Goal: Task Accomplishment & Management: Use online tool/utility

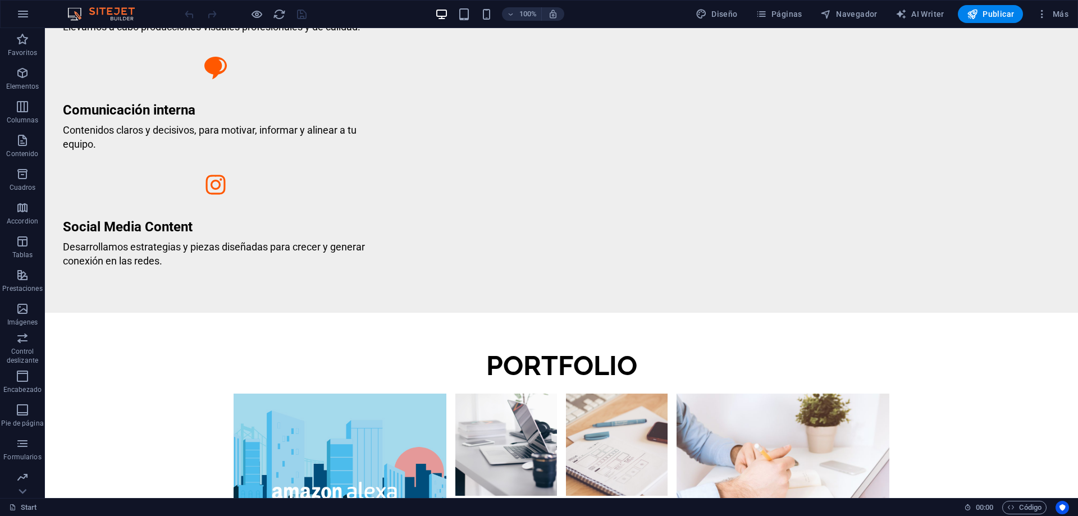
scroll to position [1296, 0]
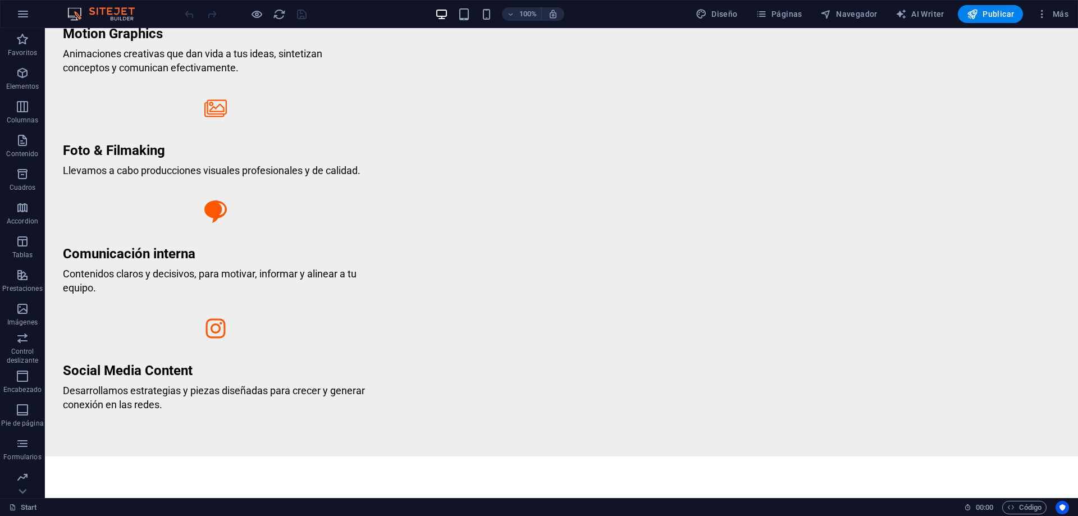
drag, startPoint x: 1069, startPoint y: 284, endPoint x: 1078, endPoint y: 335, distance: 51.9
click at [1078, 335] on html "Skip to main content Home Servicios Portfolio Equipo Contacto Suelta el conteni…" at bounding box center [561, 249] width 1033 height 2740
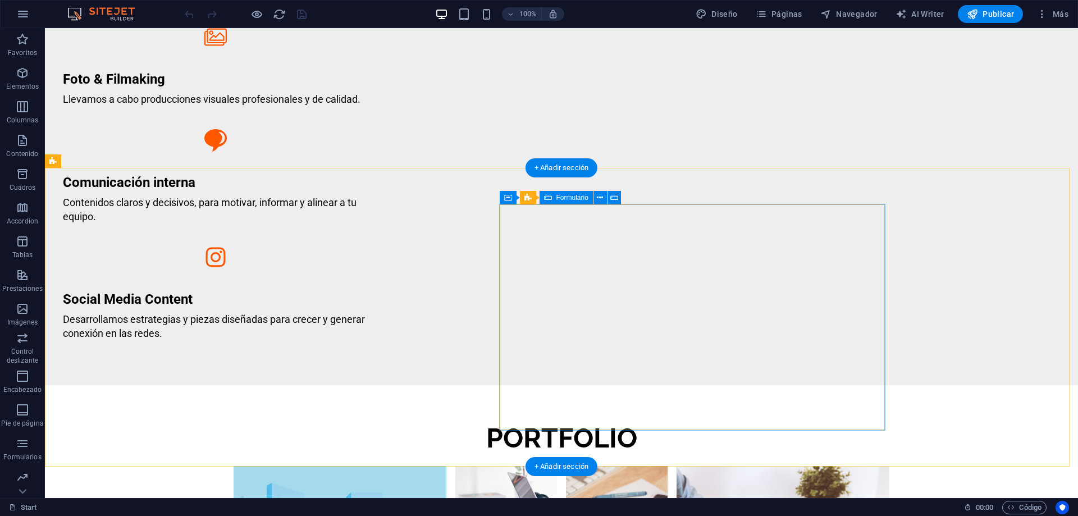
scroll to position [1220, 0]
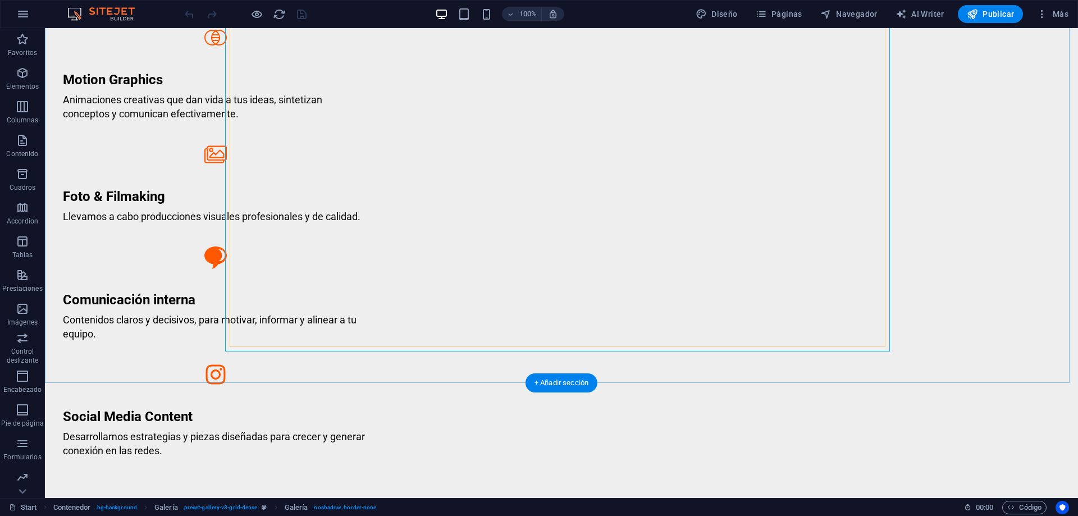
scroll to position [1109, 0]
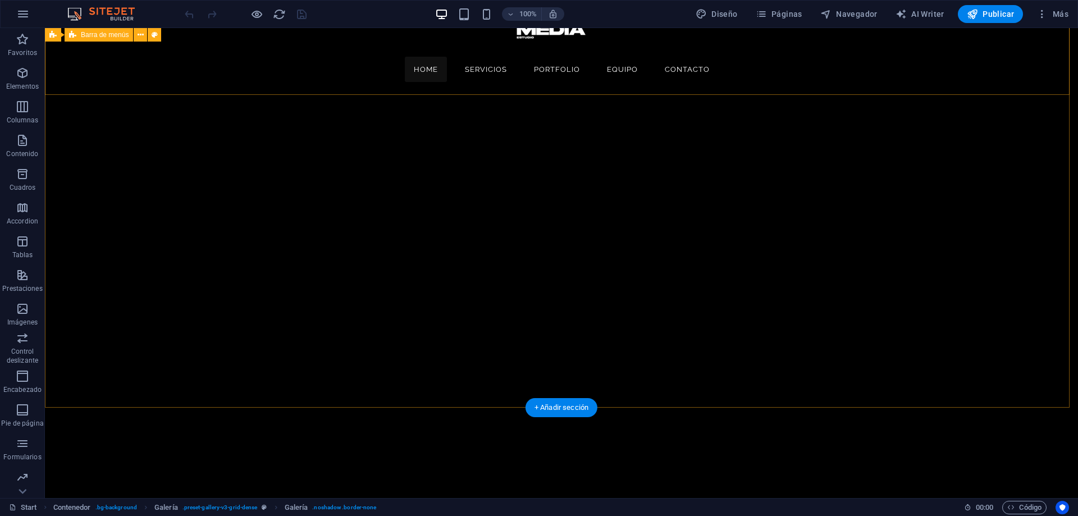
scroll to position [0, 0]
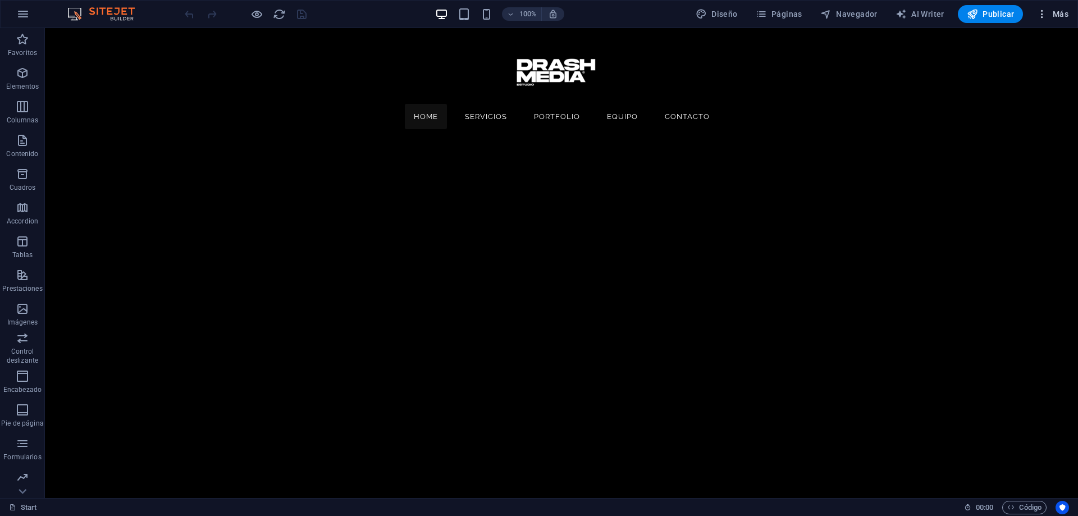
click at [1041, 12] on icon "button" at bounding box center [1042, 13] width 11 height 11
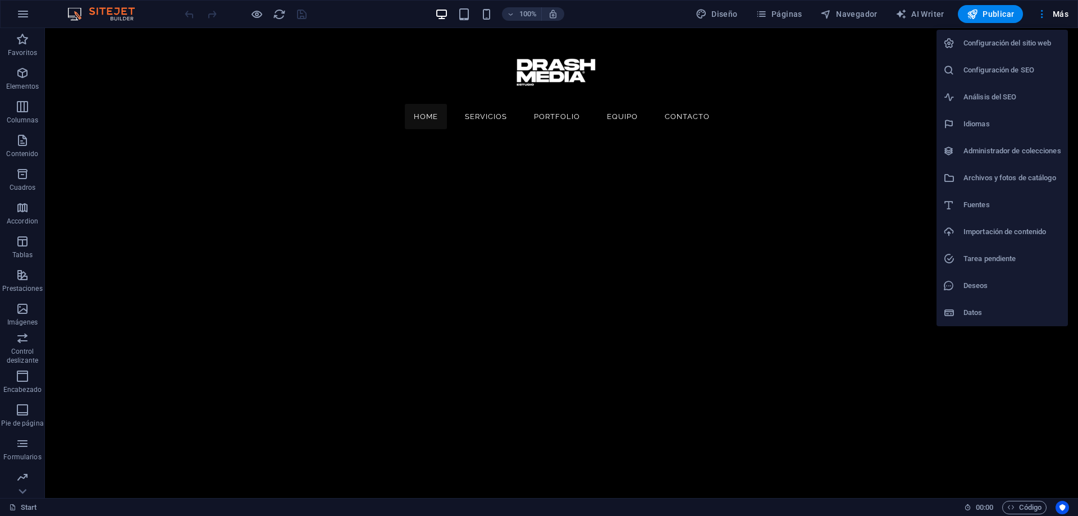
click at [145, 92] on div at bounding box center [539, 258] width 1078 height 516
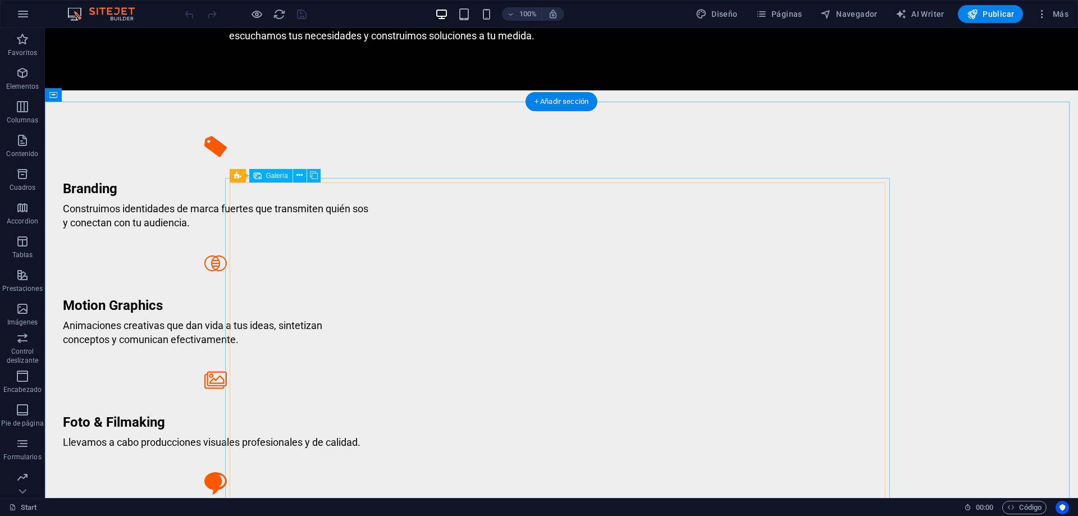
scroll to position [878, 0]
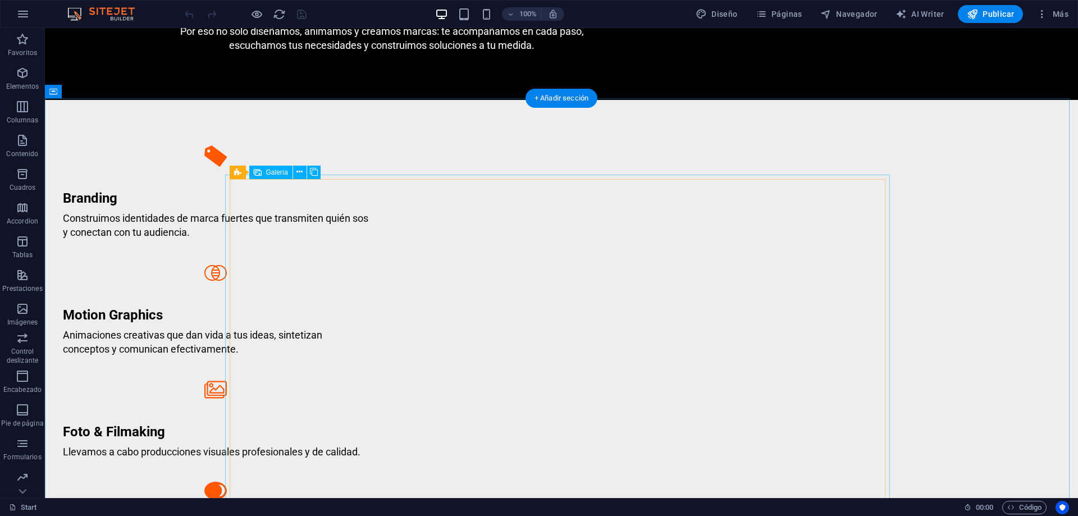
scroll to position [868, 0]
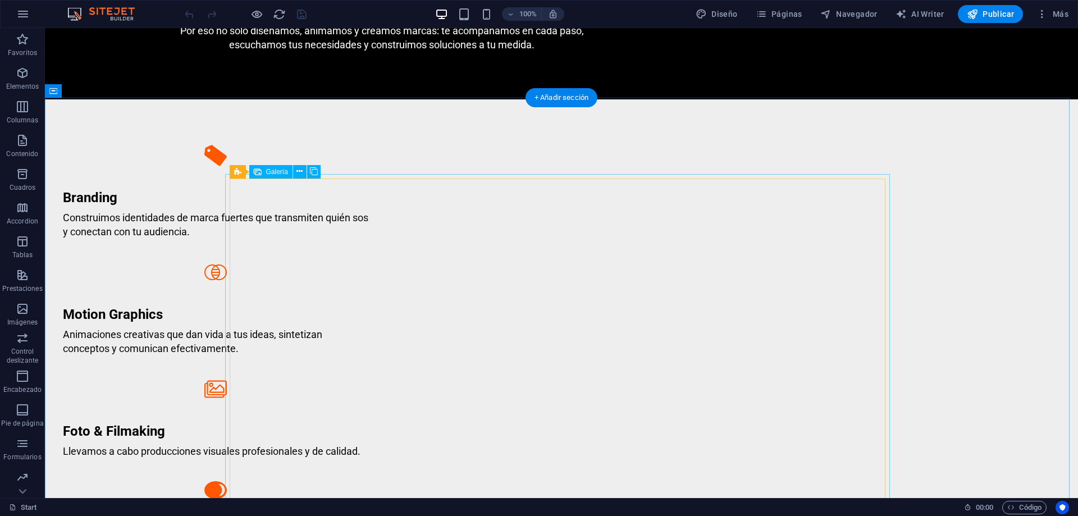
select select "4"
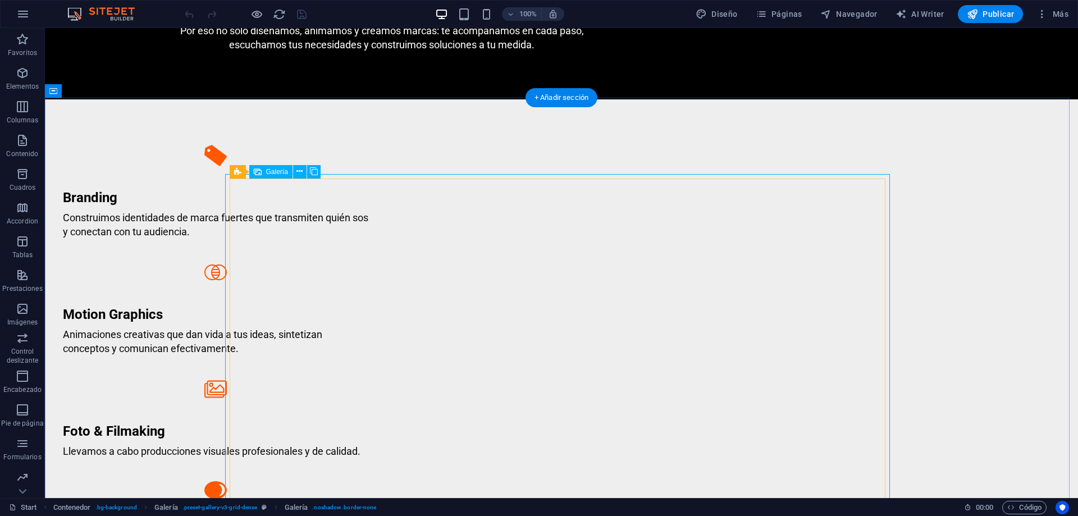
select select "px"
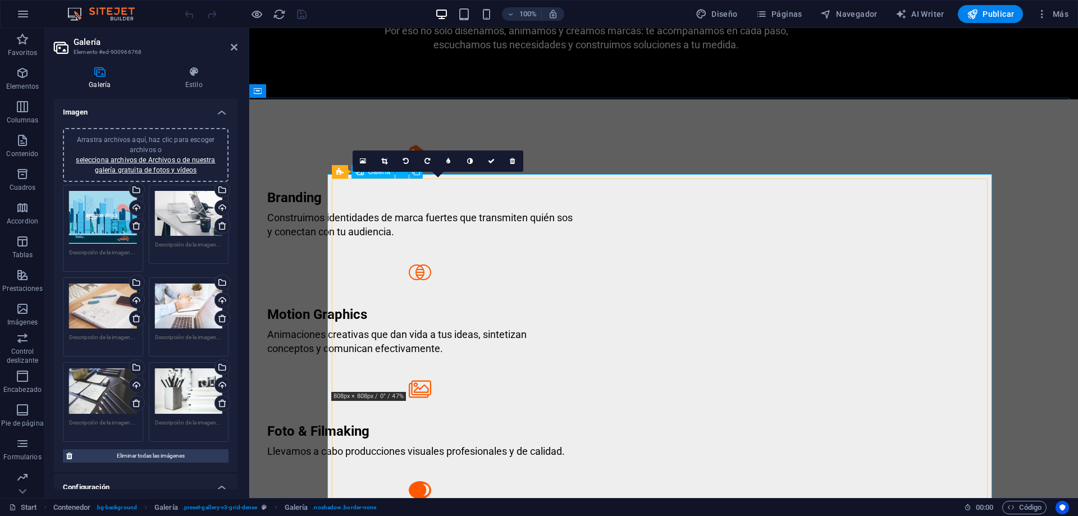
click at [448, 162] on icon at bounding box center [448, 161] width 4 height 7
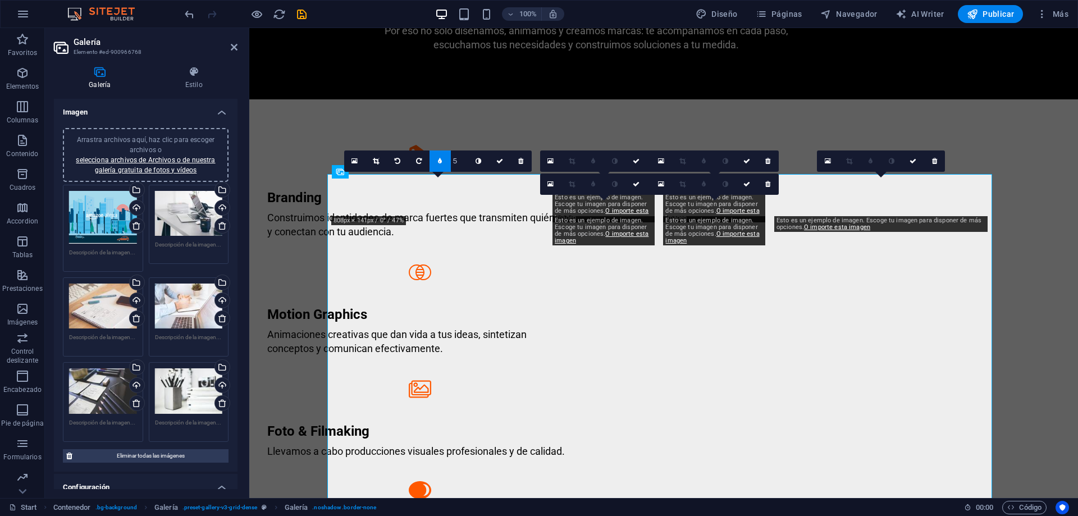
click at [444, 158] on link at bounding box center [440, 161] width 21 height 21
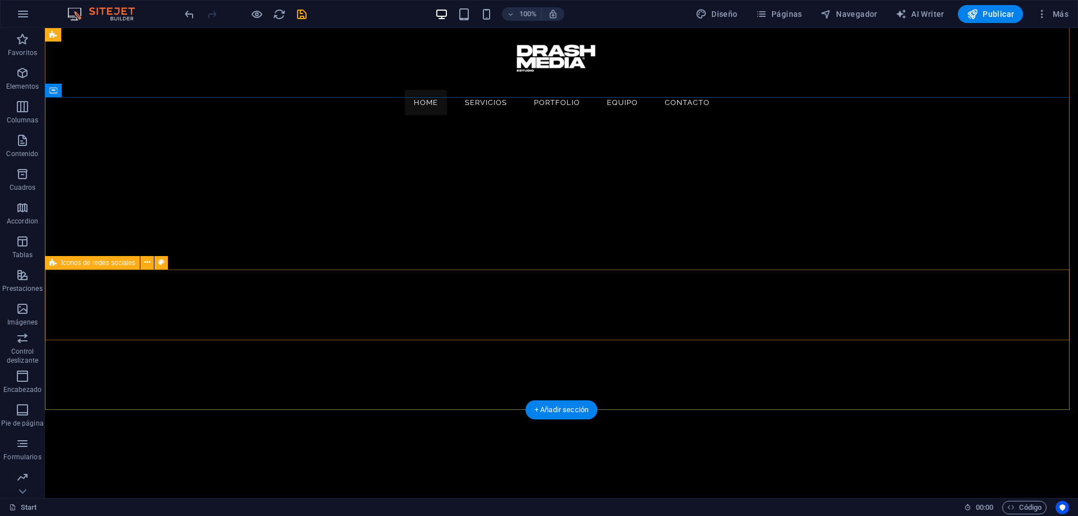
scroll to position [0, 0]
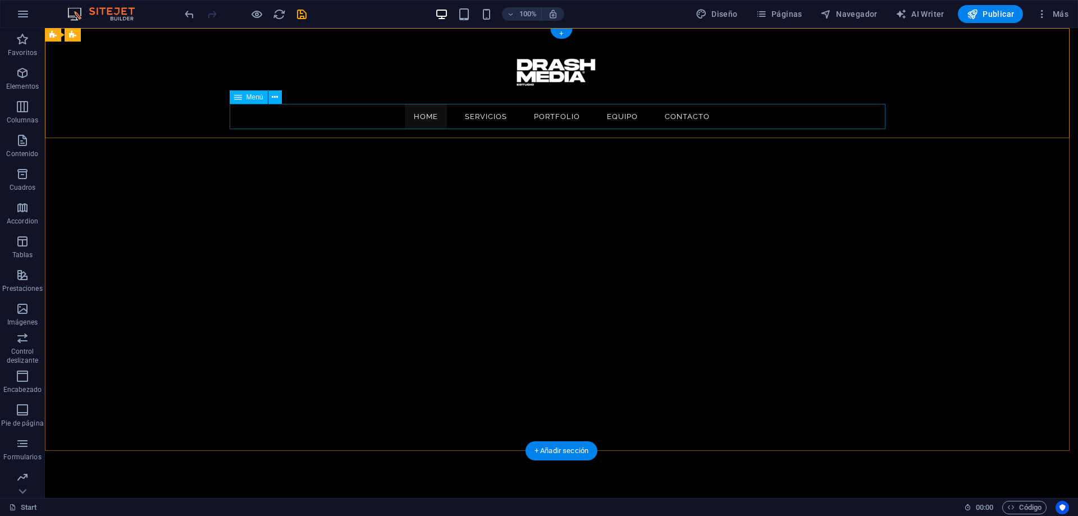
click at [479, 118] on nav "Home Servicios Portfolio Equipo Contacto" at bounding box center [562, 116] width 656 height 25
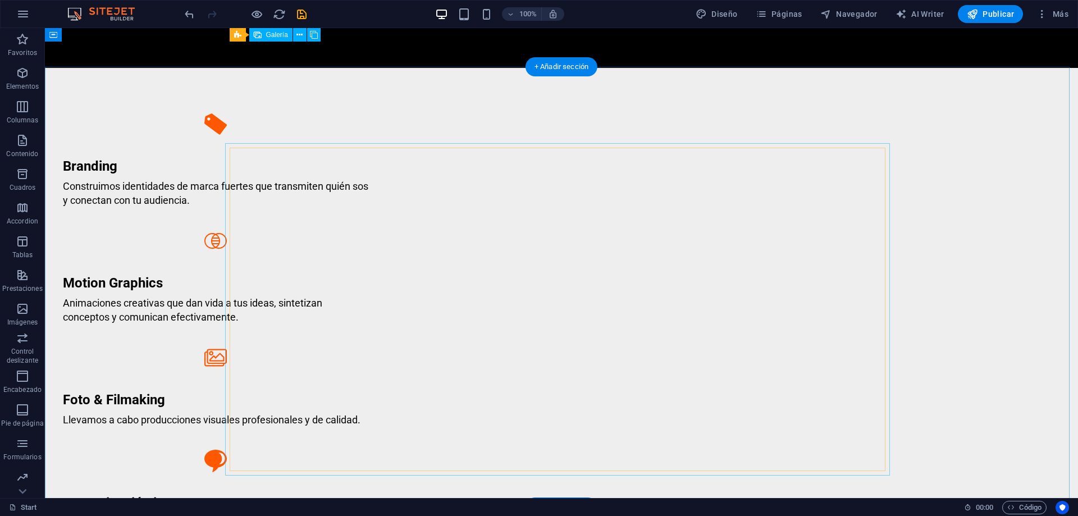
scroll to position [899, 0]
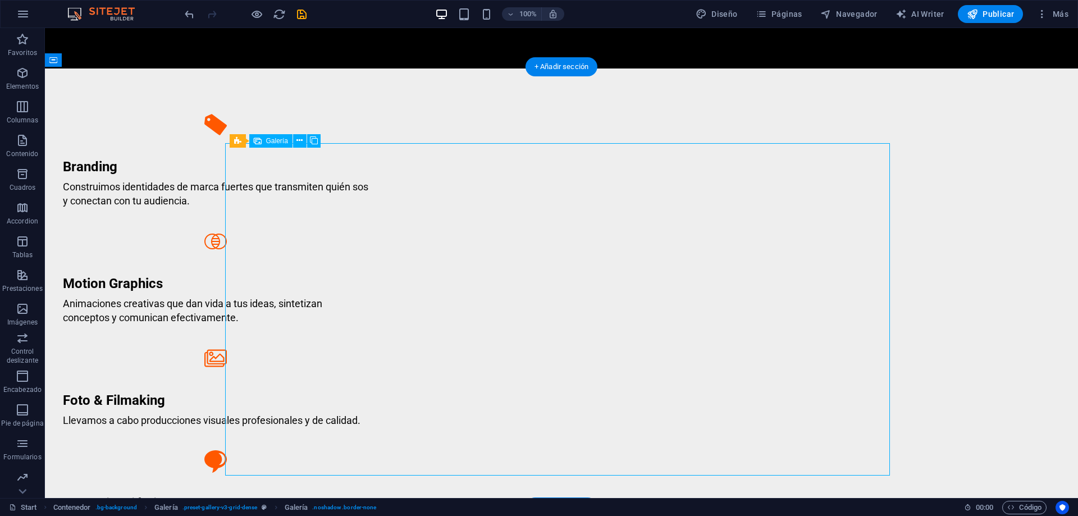
select select "4"
select select "px"
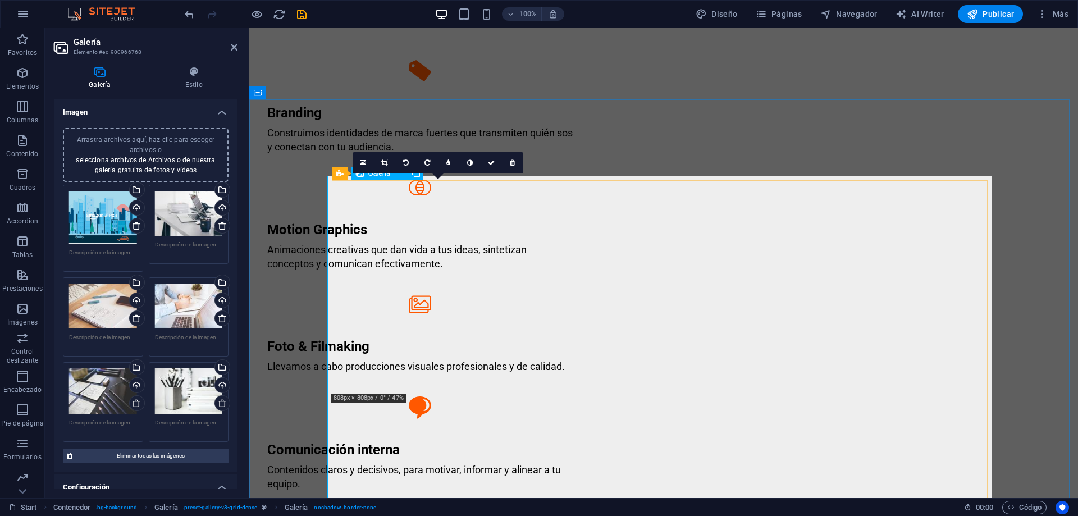
scroll to position [959, 0]
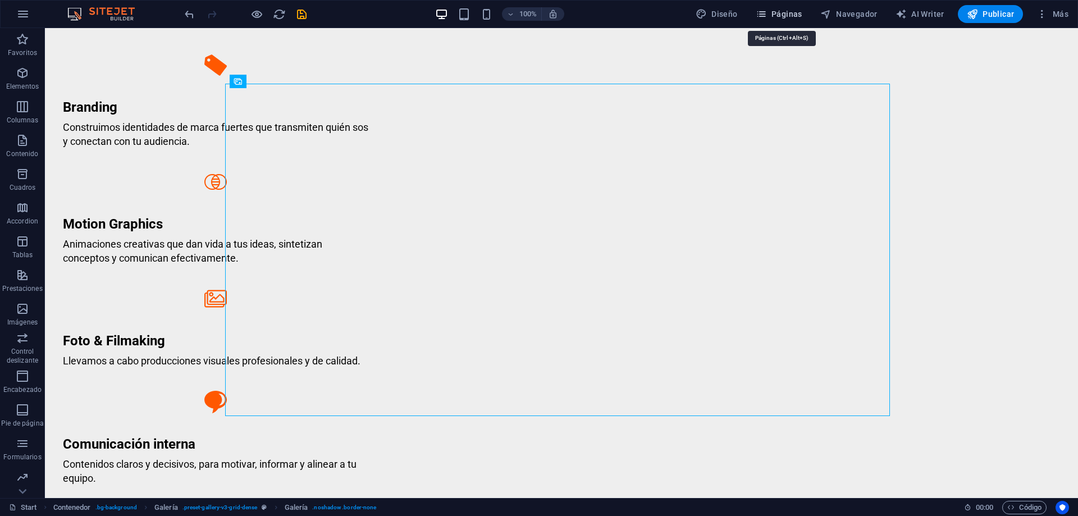
click at [796, 15] on span "Páginas" at bounding box center [779, 13] width 47 height 11
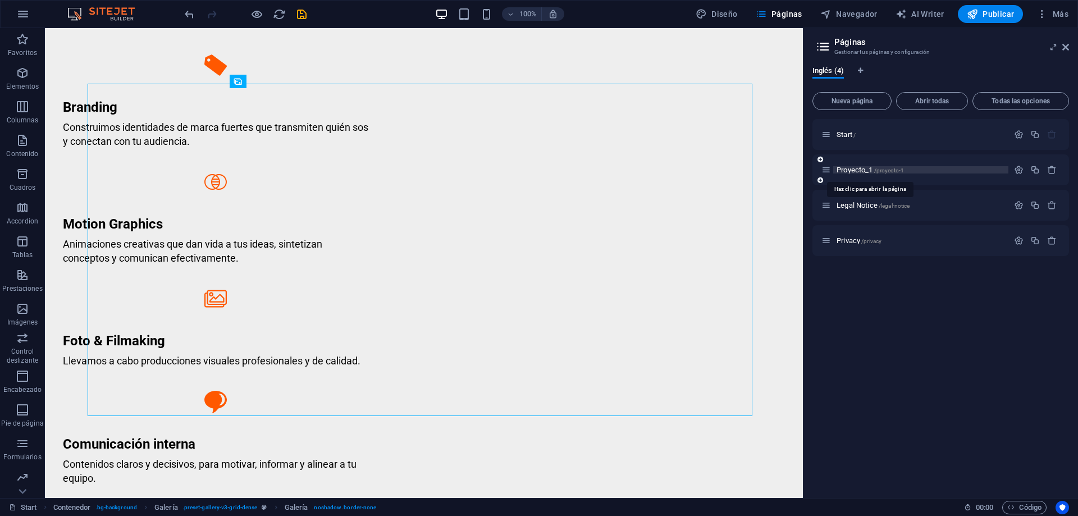
click at [858, 171] on span "Proyecto_1 /proyecto-1" at bounding box center [870, 170] width 67 height 8
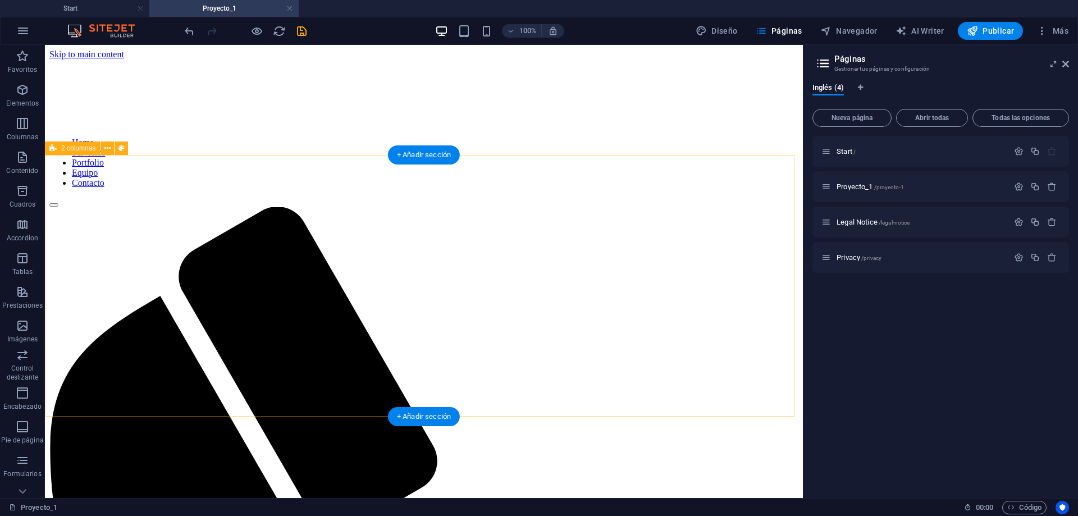
scroll to position [0, 0]
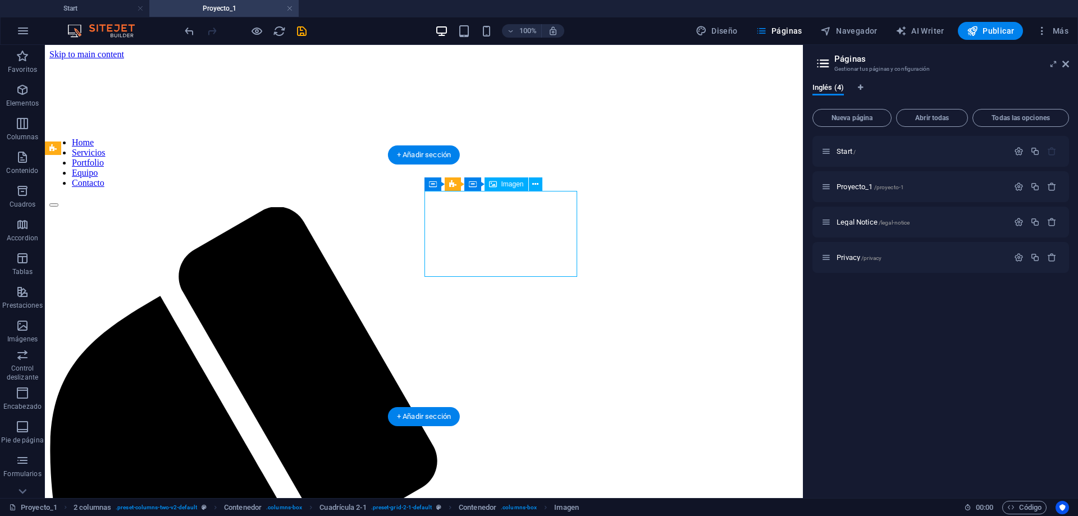
drag, startPoint x: 544, startPoint y: 221, endPoint x: 760, endPoint y: 221, distance: 215.7
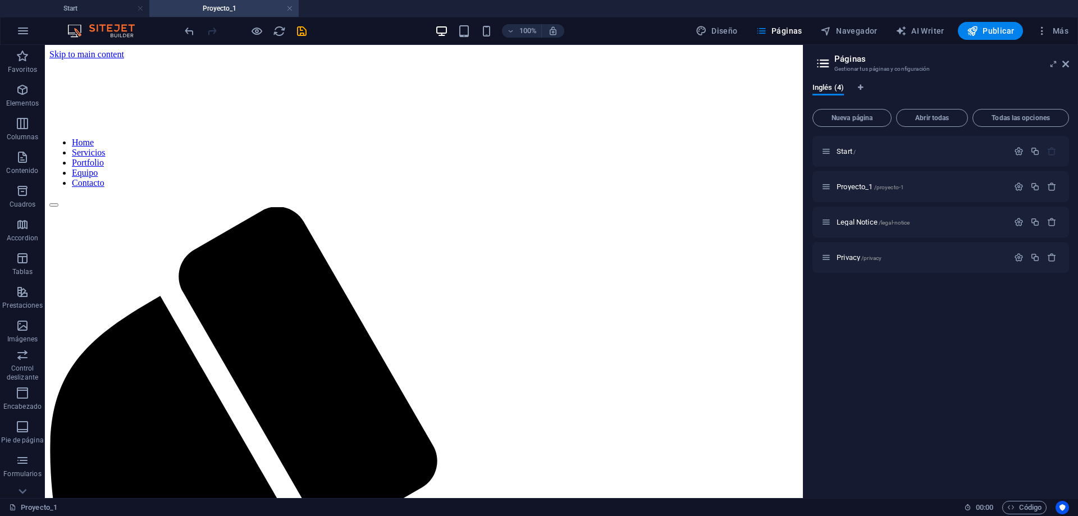
click at [864, 63] on h2 "Páginas" at bounding box center [952, 59] width 235 height 10
drag, startPoint x: 1066, startPoint y: 65, endPoint x: 1017, endPoint y: 19, distance: 67.6
click at [1066, 65] on icon at bounding box center [1066, 64] width 7 height 9
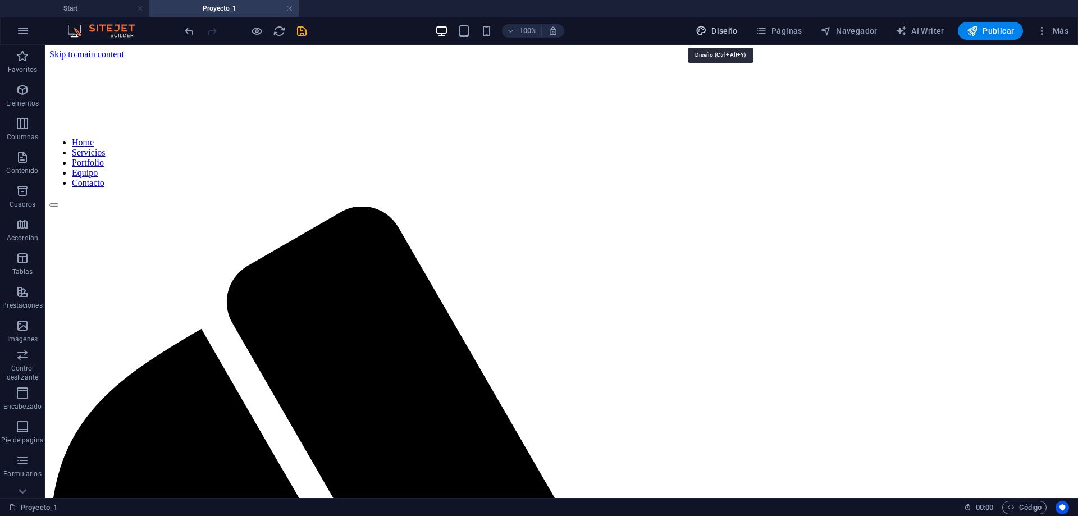
click at [726, 32] on span "Diseño" at bounding box center [717, 30] width 42 height 11
select select "px"
select select "500"
select select "px"
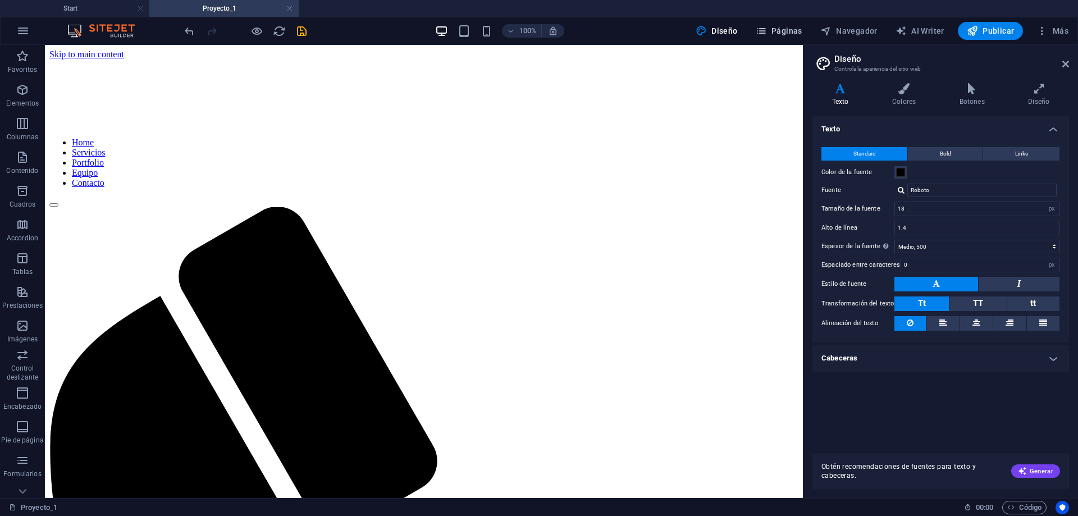
click at [777, 26] on span "Páginas" at bounding box center [779, 30] width 47 height 11
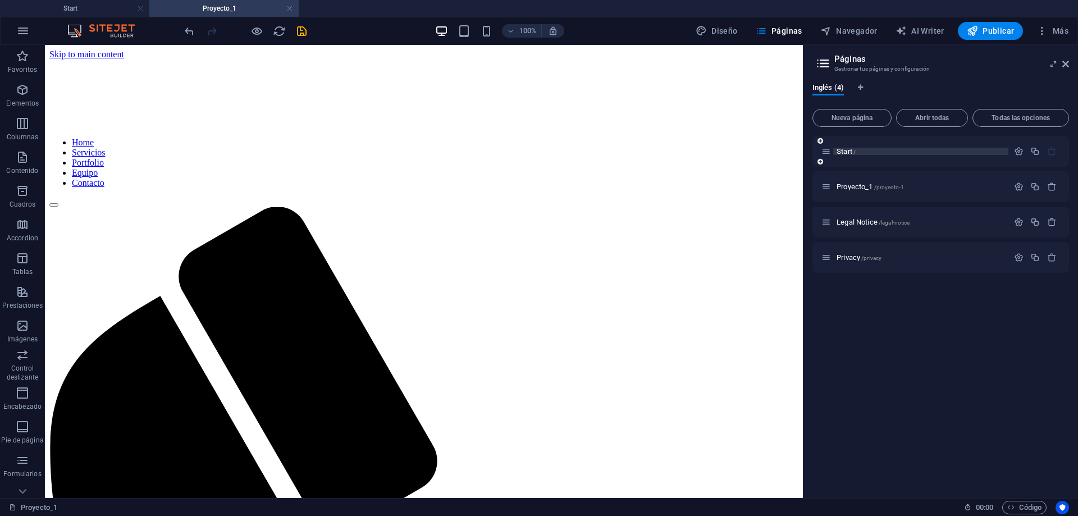
click at [854, 149] on span "/" at bounding box center [855, 152] width 2 height 6
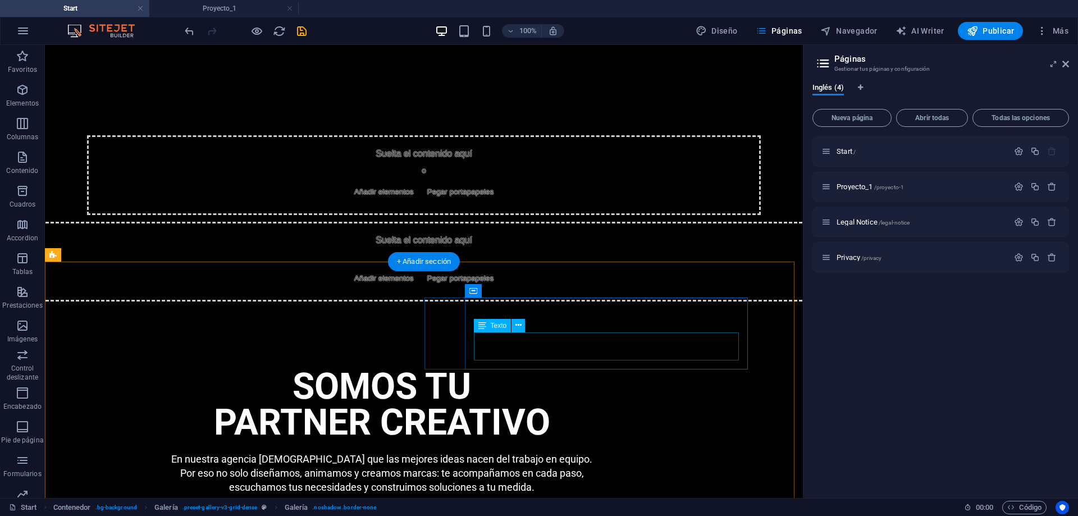
scroll to position [0, 0]
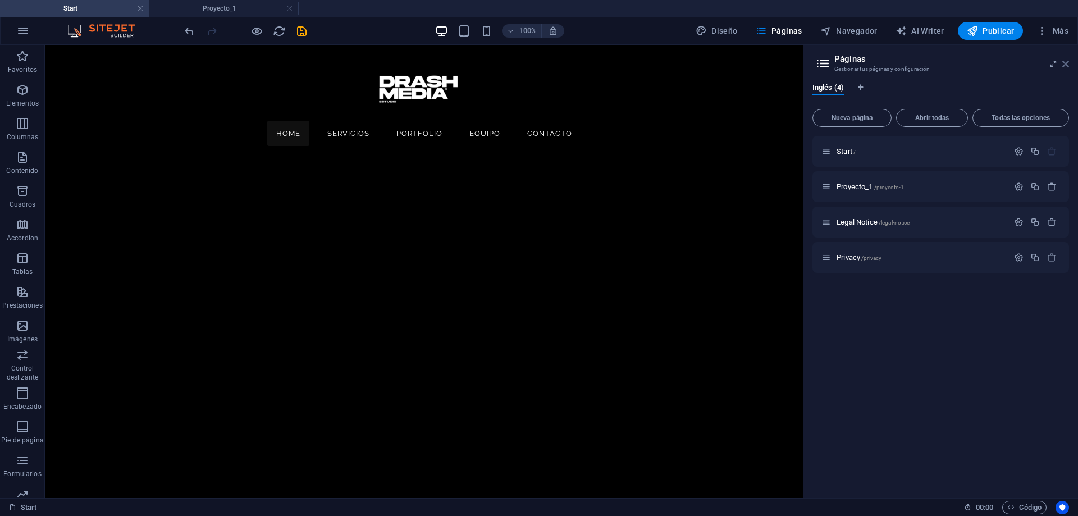
click at [1064, 66] on icon at bounding box center [1066, 64] width 7 height 9
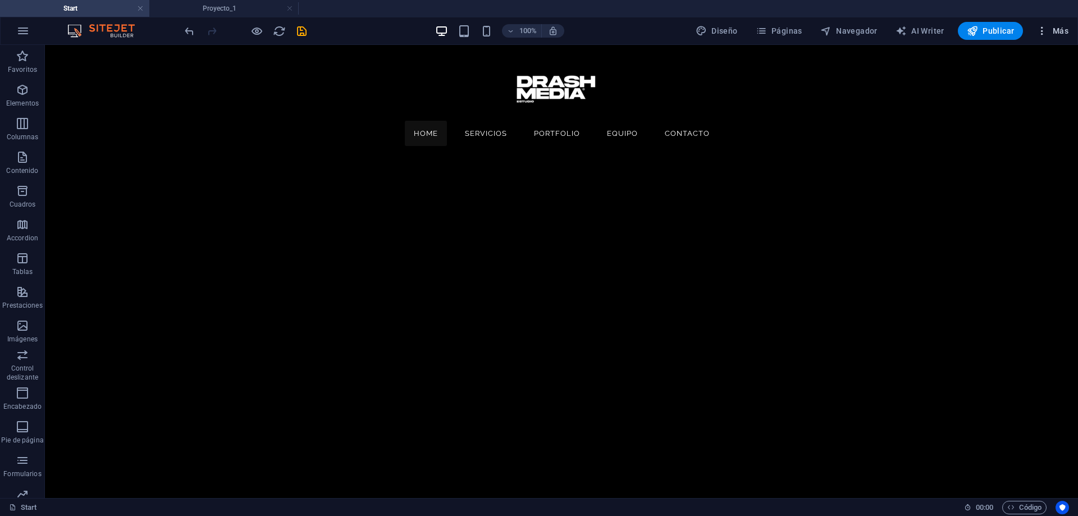
click at [1064, 35] on span "Más" at bounding box center [1053, 30] width 32 height 11
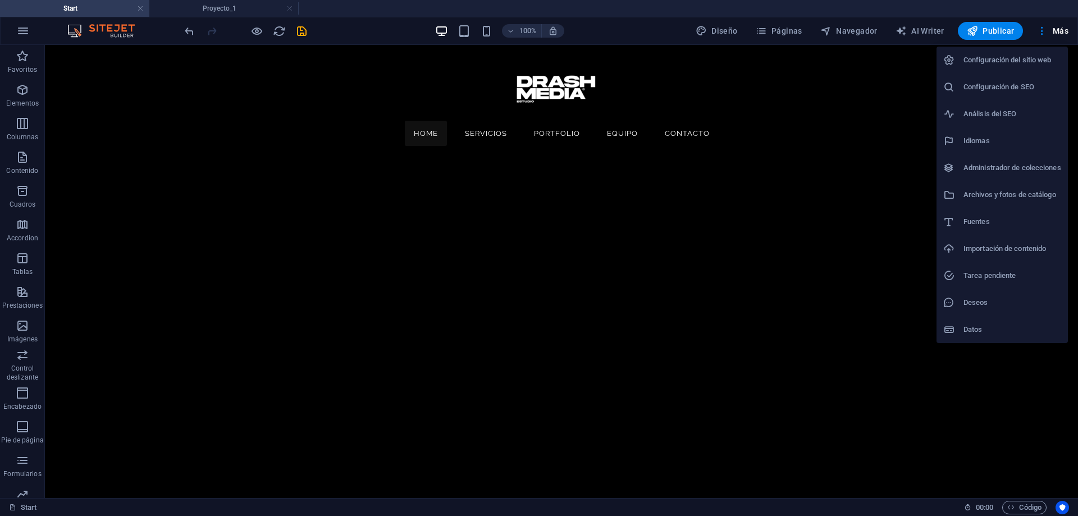
click at [345, 31] on div at bounding box center [539, 258] width 1078 height 516
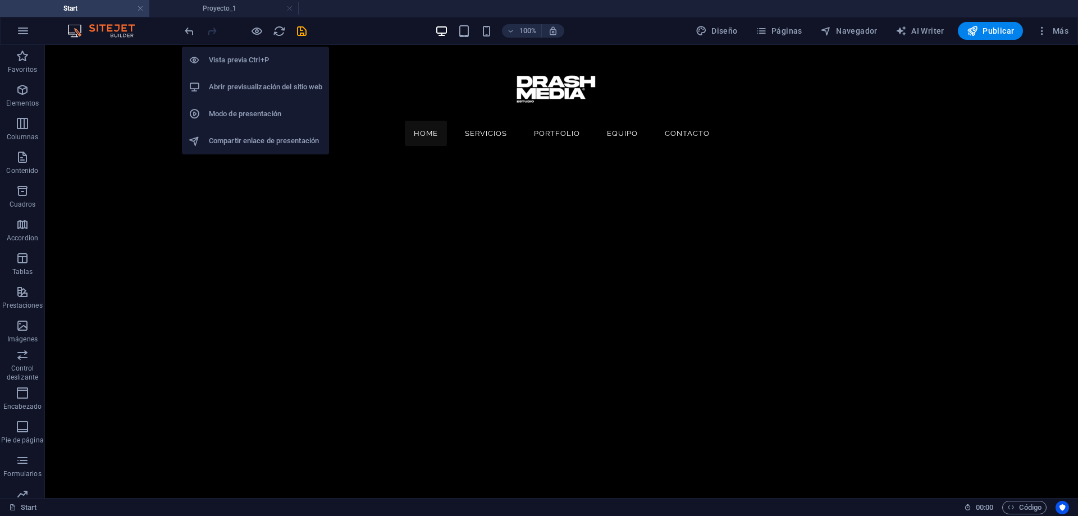
click at [268, 89] on h6 "Abrir previsualización del sitio web" at bounding box center [265, 86] width 113 height 13
